Goal: Download file/media

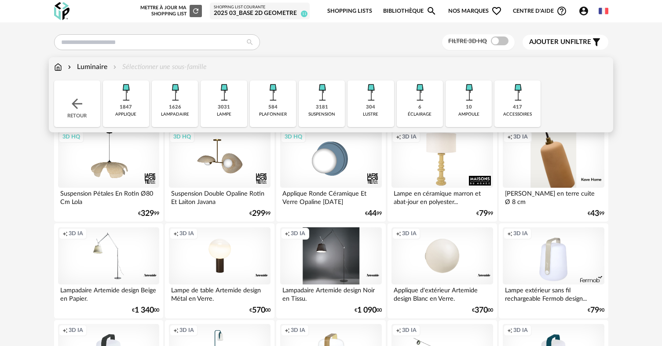
click at [126, 102] on img at bounding box center [126, 93] width 24 height 24
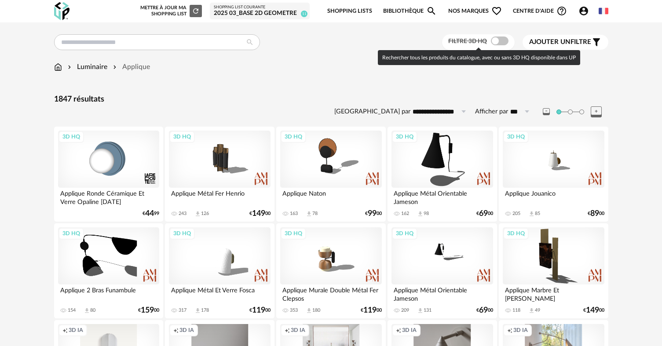
click at [493, 37] on span at bounding box center [500, 41] width 18 height 9
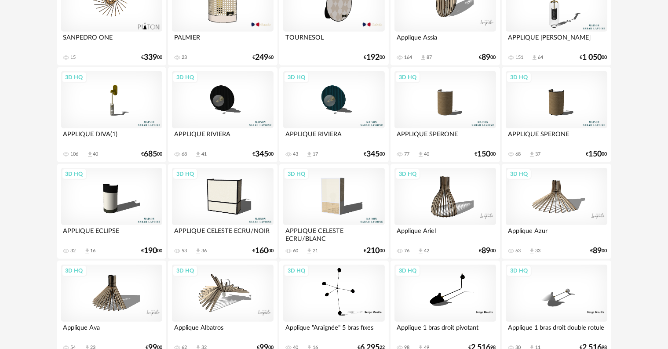
scroll to position [790, 0]
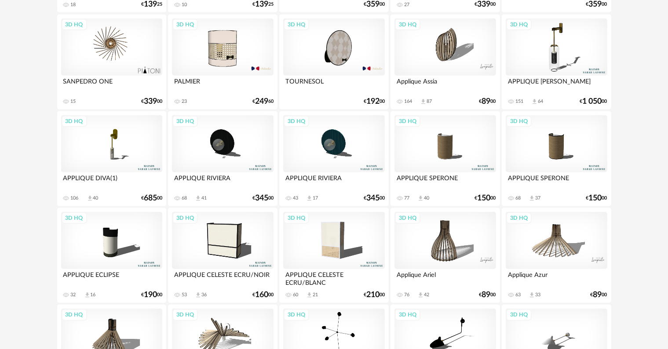
click at [113, 136] on div "3D HQ" at bounding box center [111, 143] width 101 height 57
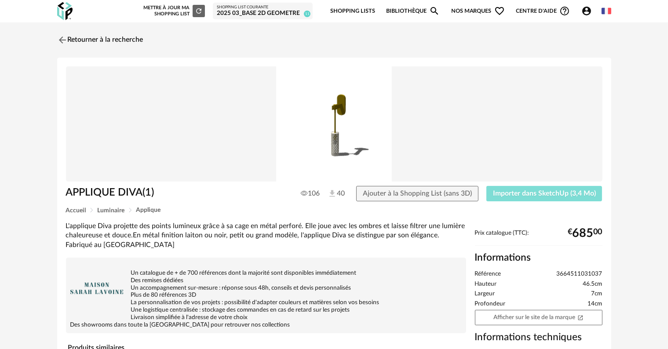
click at [547, 198] on button "Importer dans SketchUp (3,4 Mo)" at bounding box center [545, 194] width 116 height 16
